Goal: Task Accomplishment & Management: Use online tool/utility

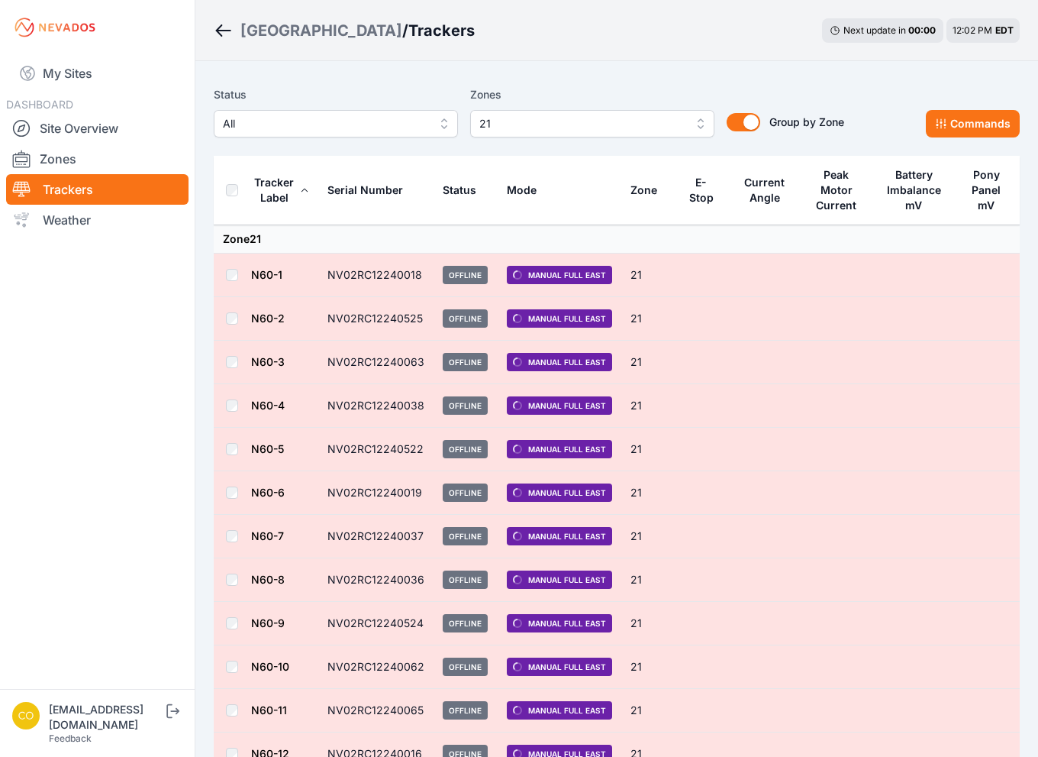
click at [648, 130] on span "21" at bounding box center [582, 124] width 205 height 18
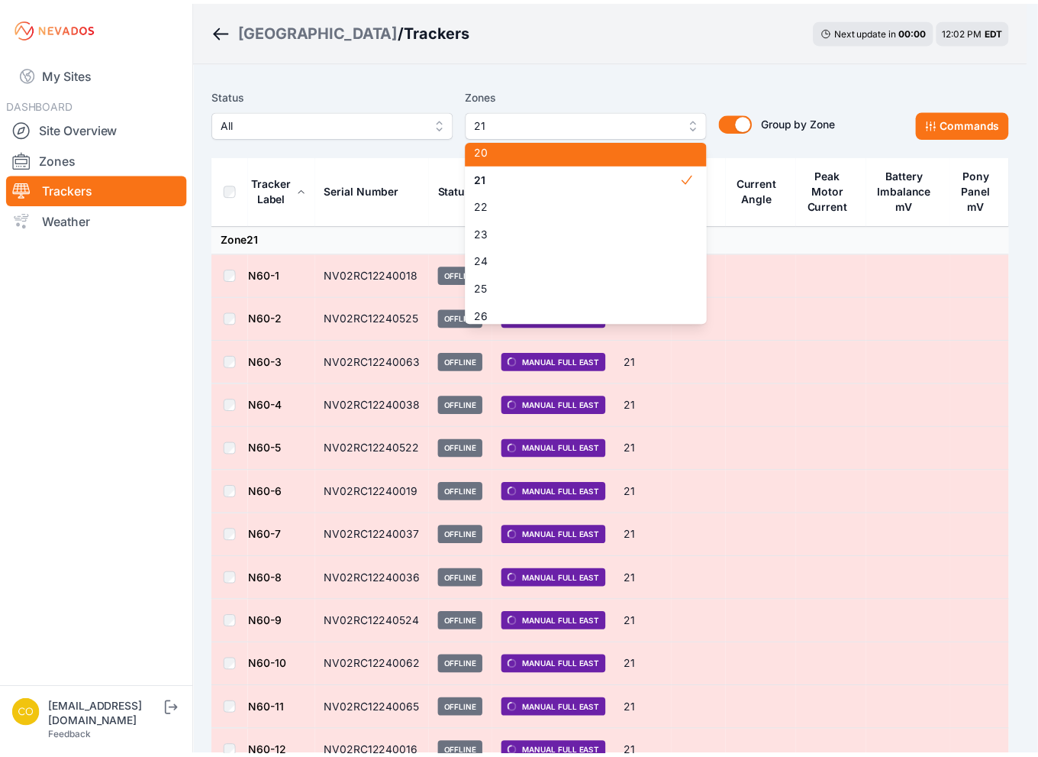
scroll to position [632, 0]
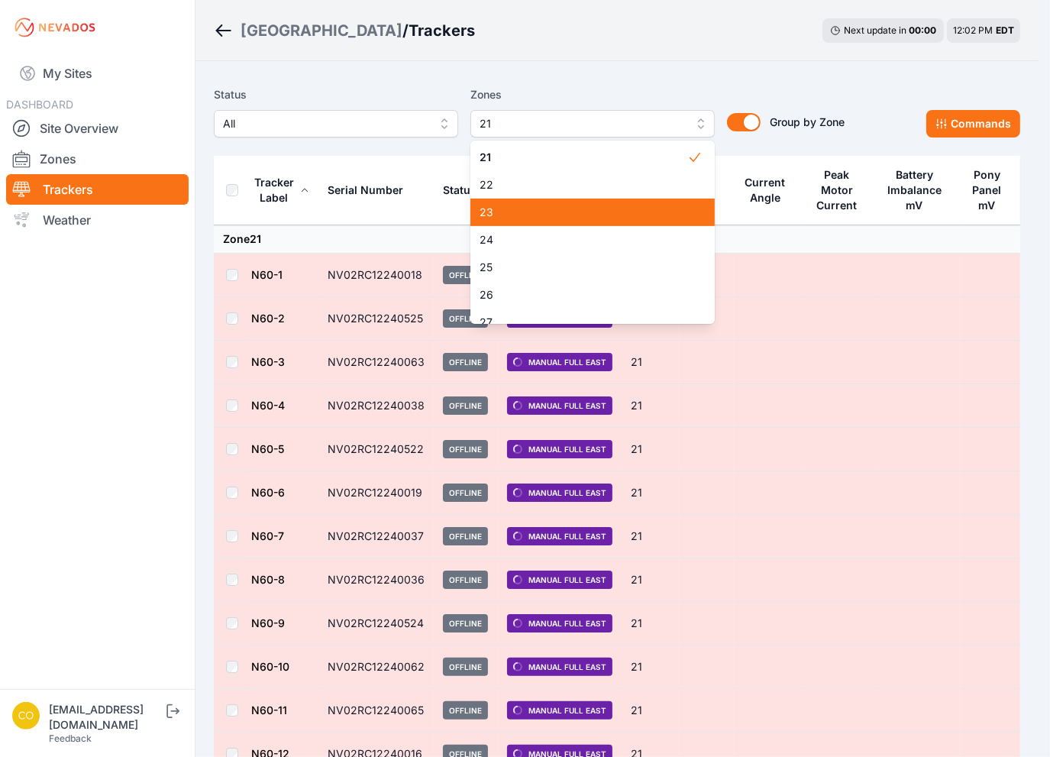
click at [565, 210] on span "23" at bounding box center [584, 212] width 208 height 15
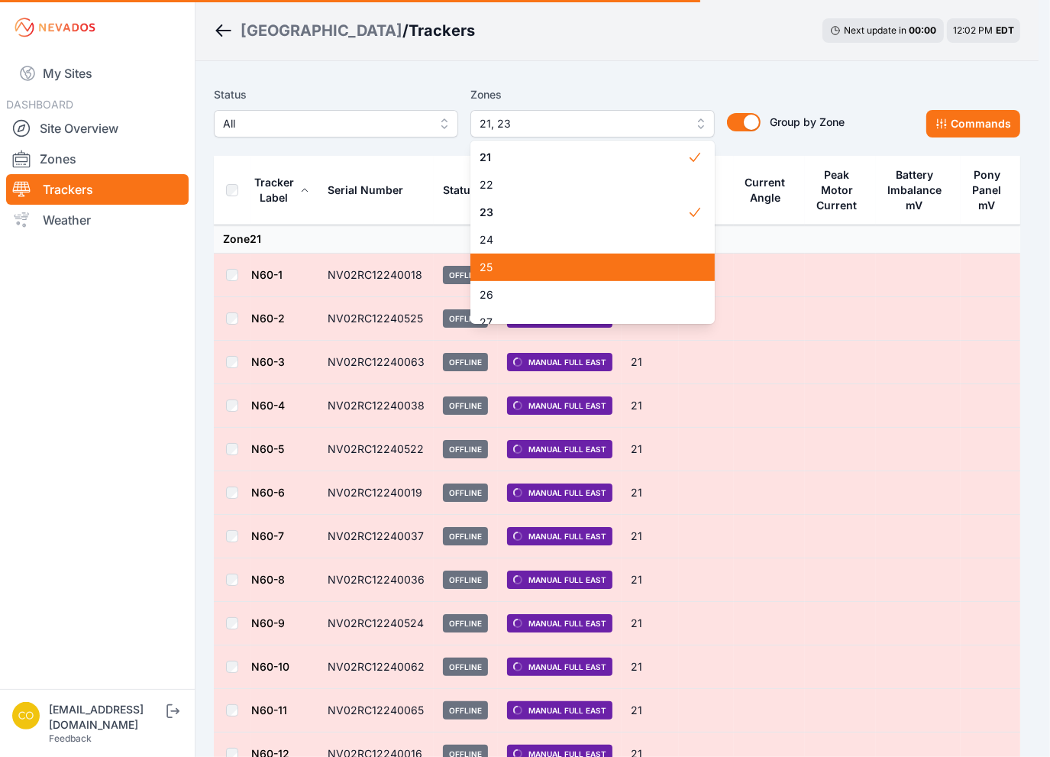
click at [541, 271] on span "25" at bounding box center [584, 267] width 208 height 15
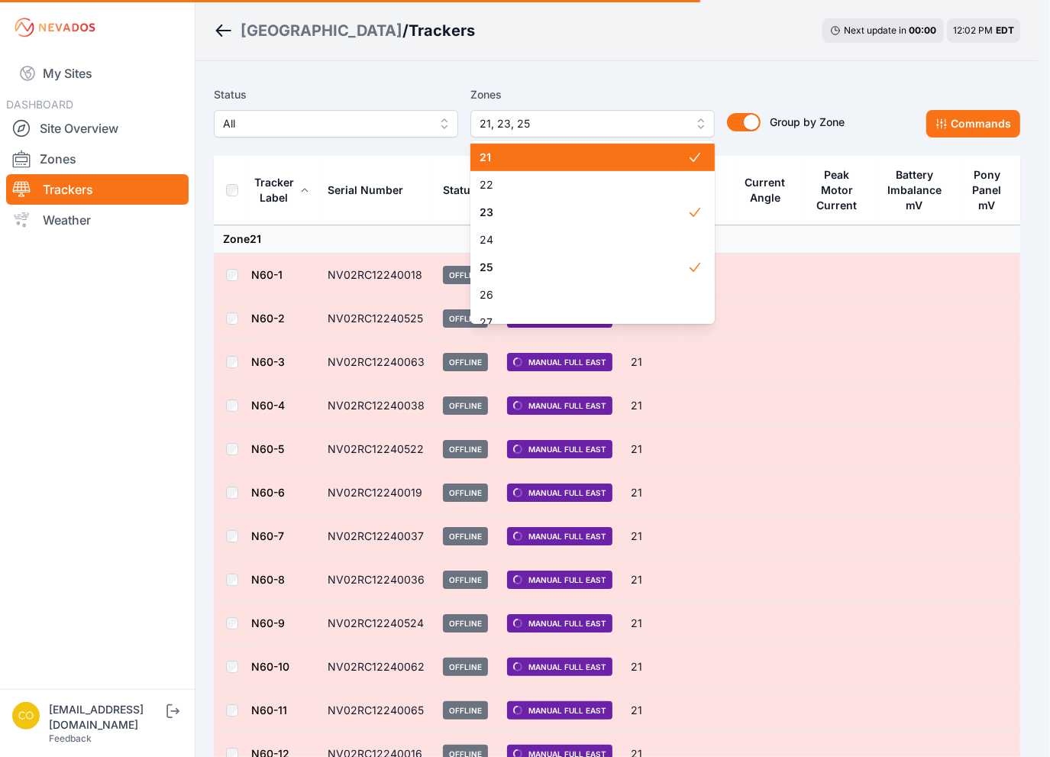
click at [534, 155] on span "21" at bounding box center [584, 157] width 208 height 15
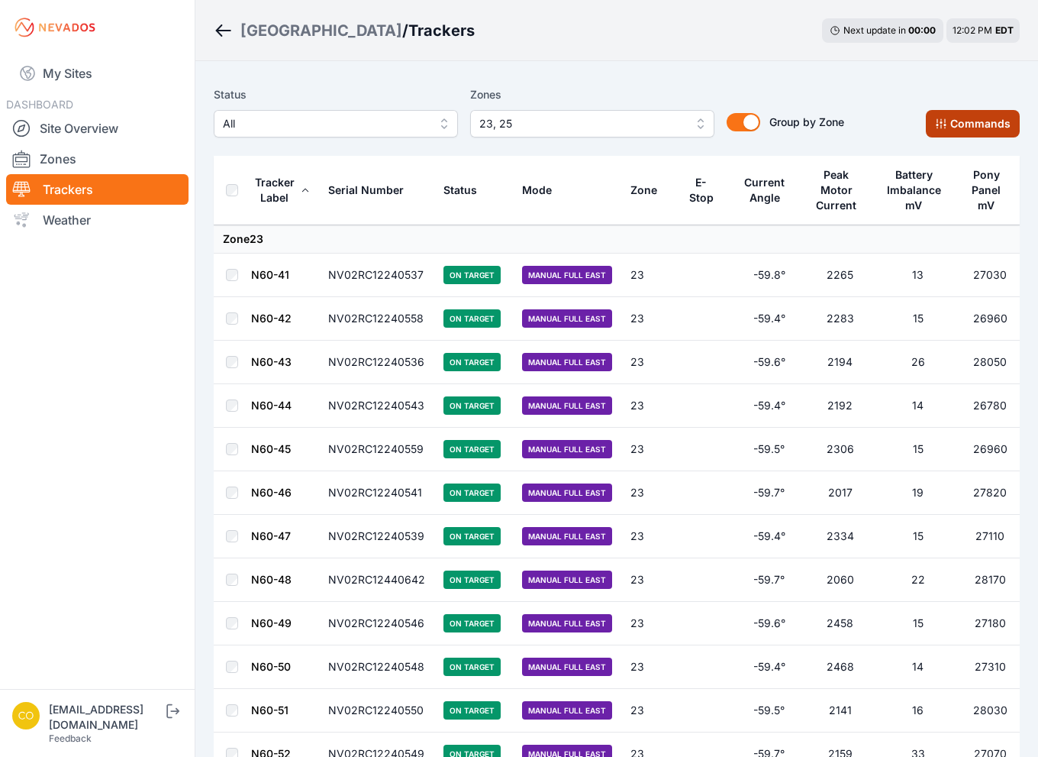
click at [951, 127] on button "Commands" at bounding box center [973, 123] width 94 height 27
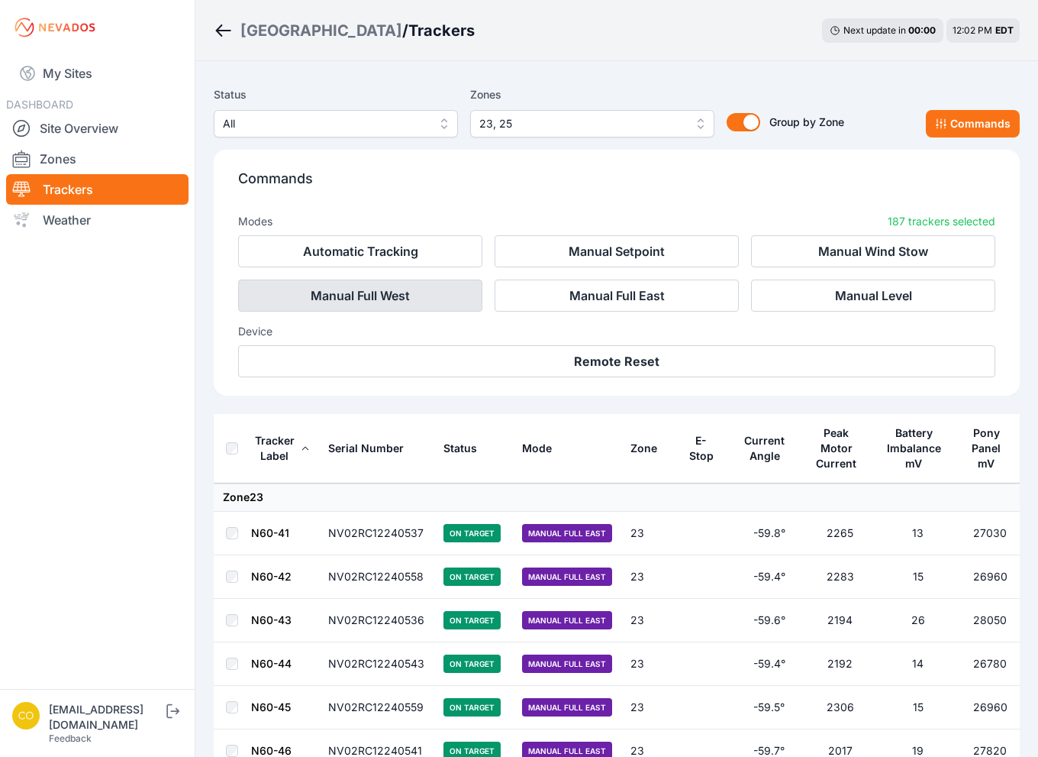
click at [328, 305] on button "Manual Full West" at bounding box center [360, 295] width 244 height 32
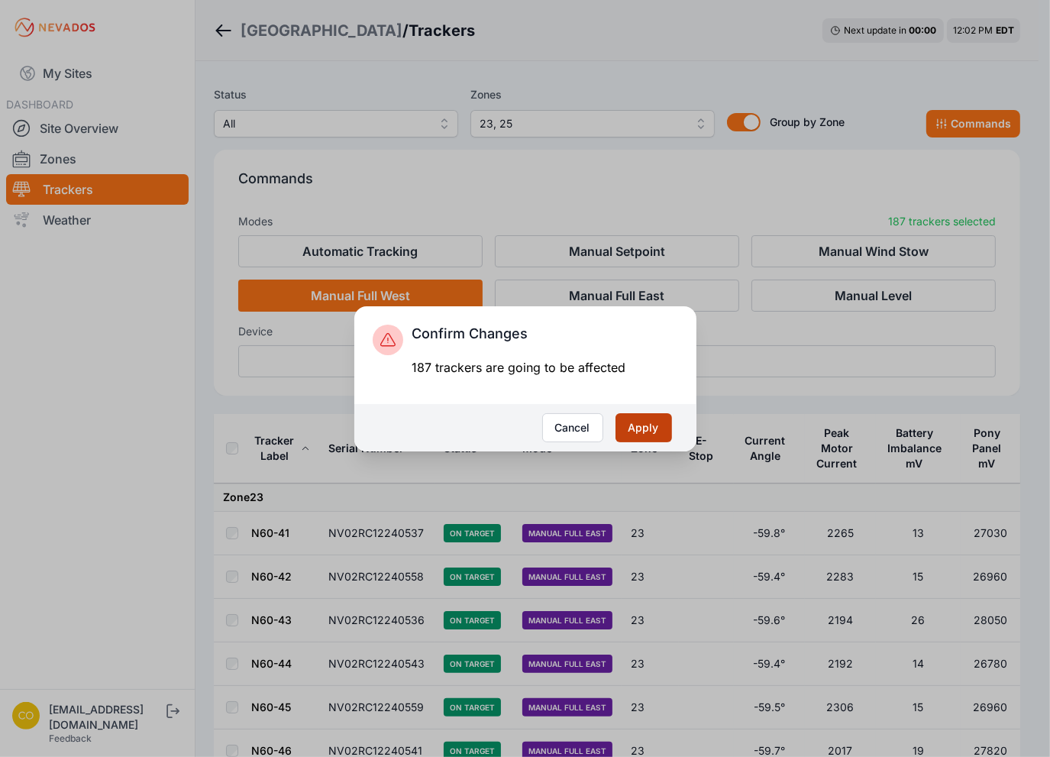
click at [638, 421] on button "Apply" at bounding box center [643, 427] width 57 height 29
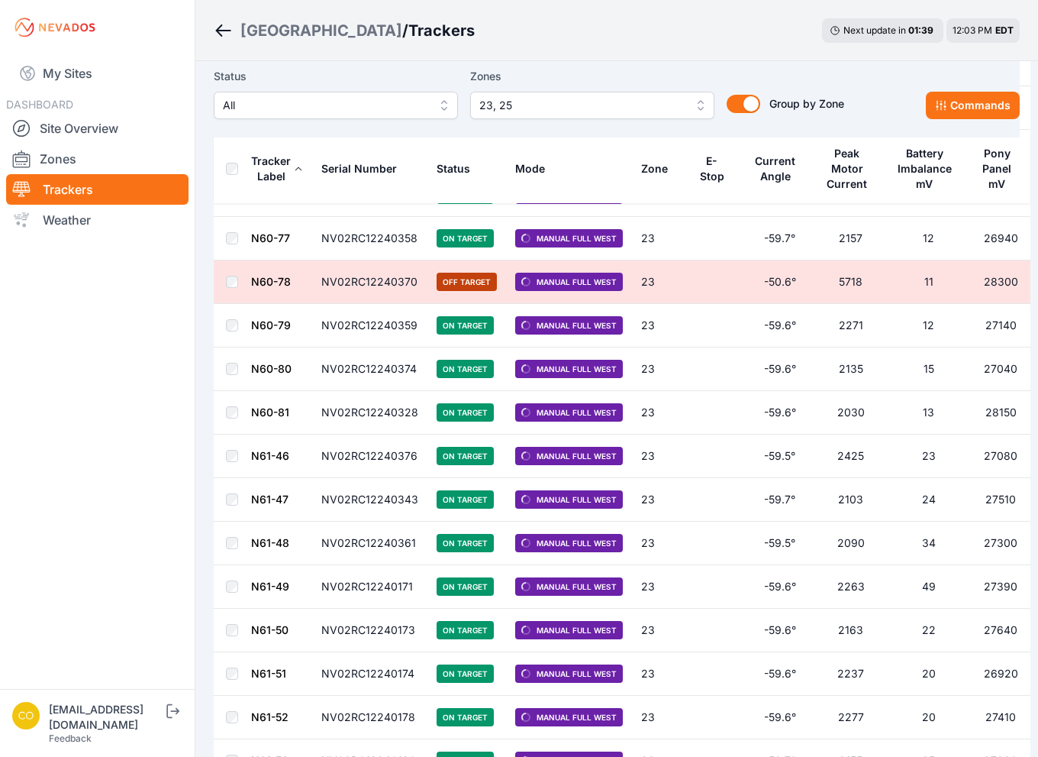
scroll to position [1222, 0]
